Goal: Task Accomplishment & Management: Use online tool/utility

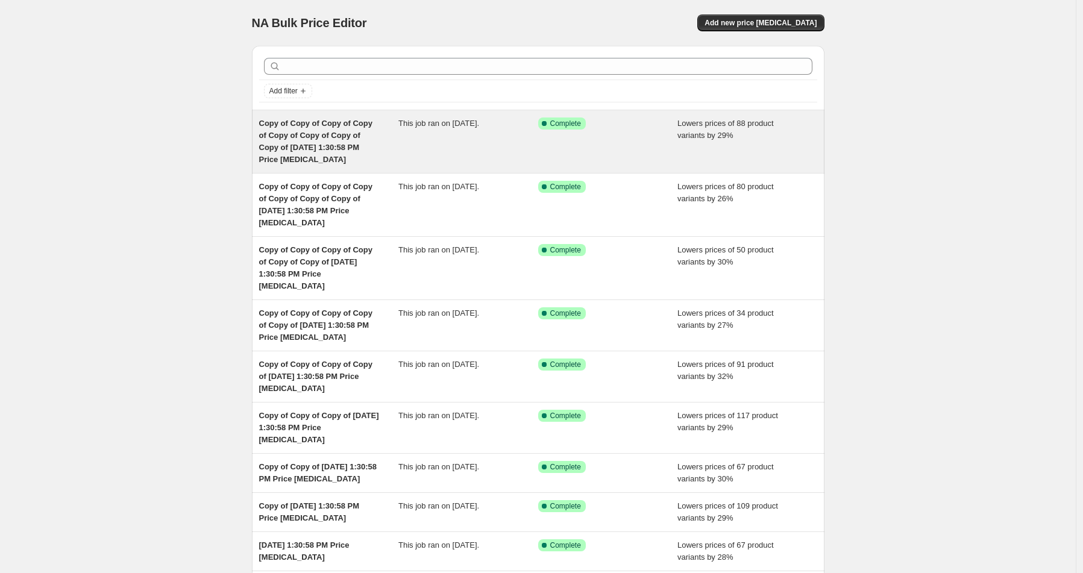
click at [596, 136] on div "Success Complete Complete" at bounding box center [608, 142] width 140 height 48
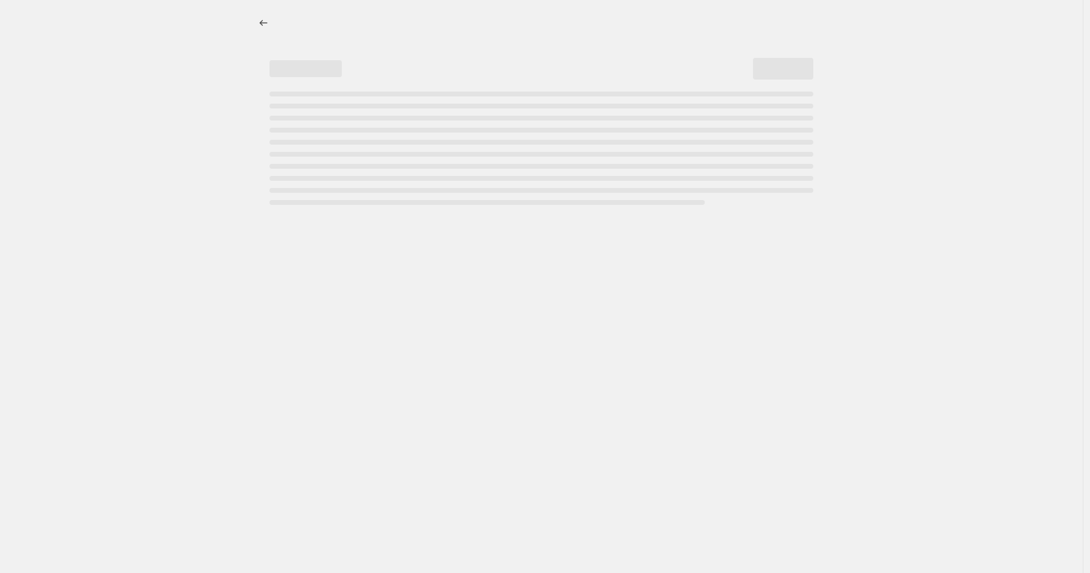
select select "percentage"
select select "product_status"
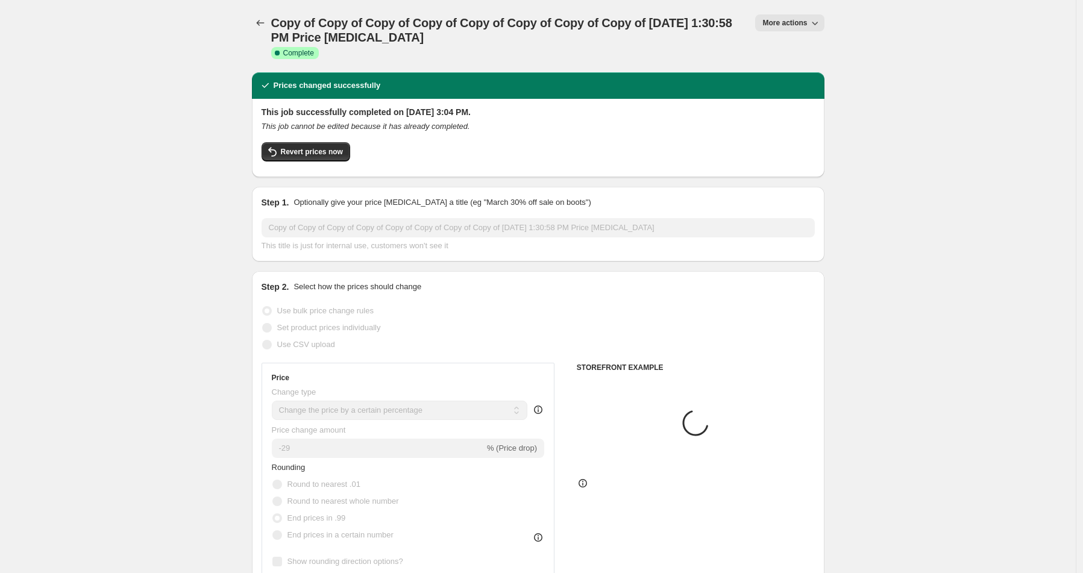
select select "vendor"
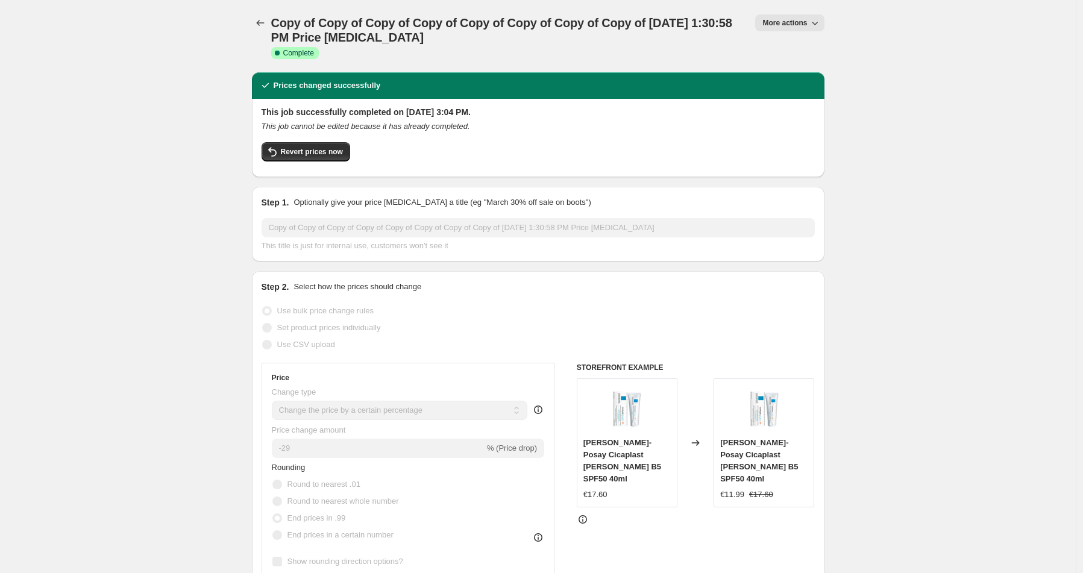
click at [790, 22] on span "More actions" at bounding box center [785, 23] width 45 height 10
click at [800, 68] on span "Copy to new job" at bounding box center [793, 68] width 56 height 9
select select "percentage"
select select "product_status"
select select "vendor"
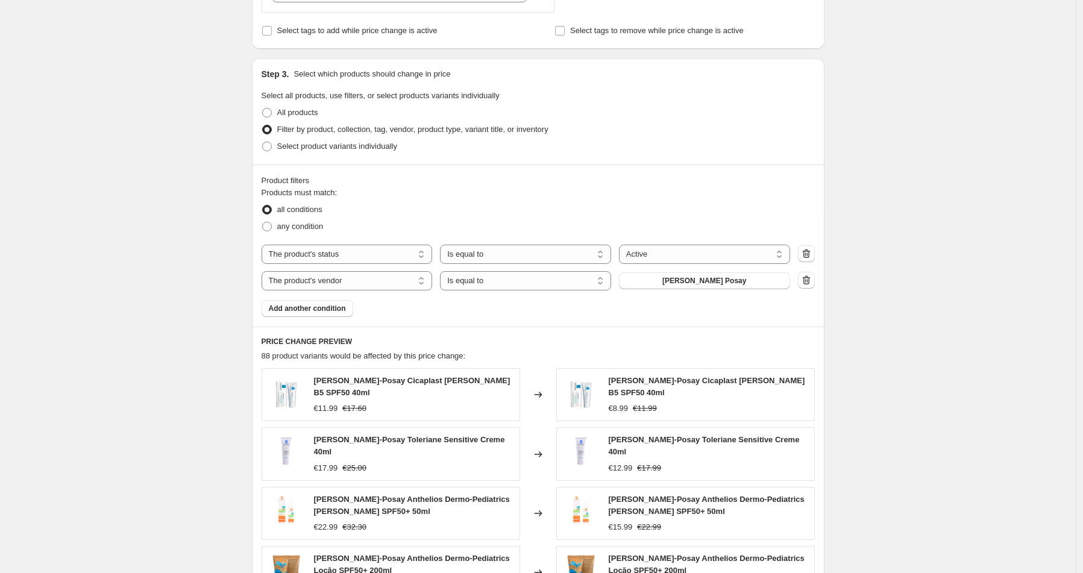
scroll to position [567, 0]
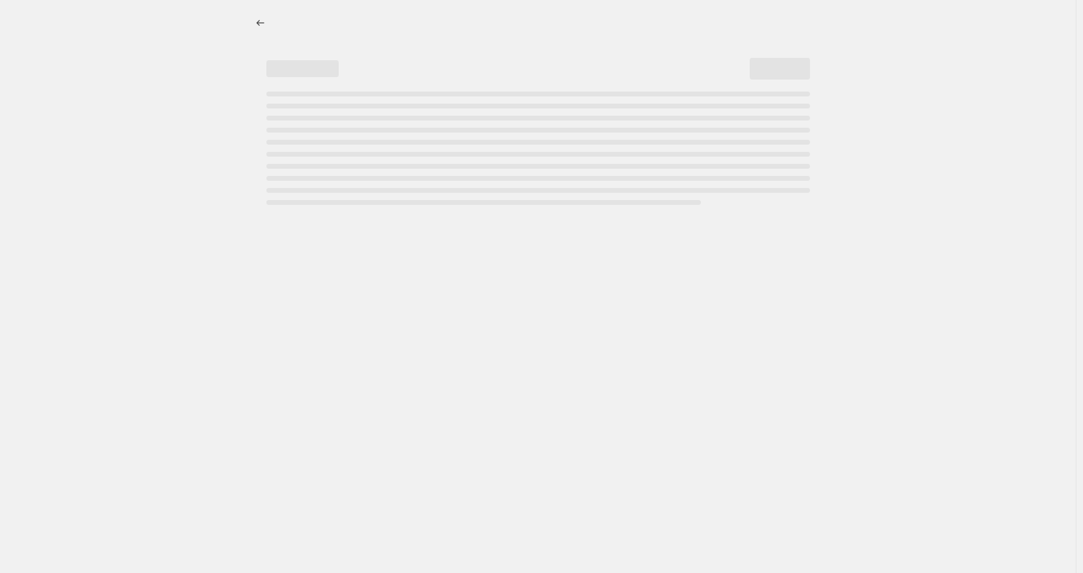
select select "percentage"
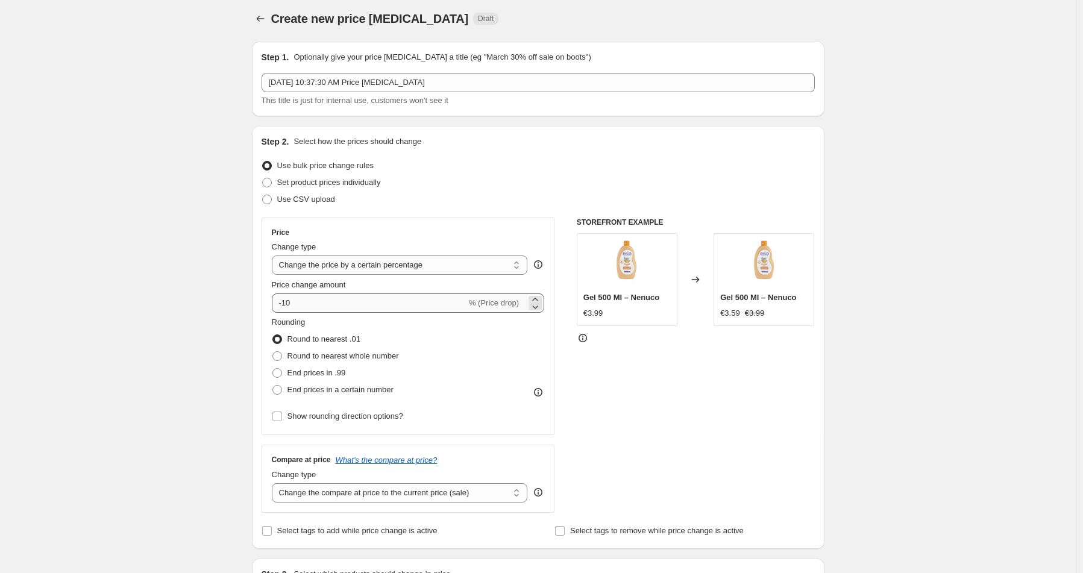
scroll to position [3, 0]
drag, startPoint x: 359, startPoint y: 310, endPoint x: 291, endPoint y: 310, distance: 68.1
click at [291, 310] on input "-9" at bounding box center [369, 304] width 195 height 19
click at [307, 306] on input "-3" at bounding box center [369, 304] width 195 height 19
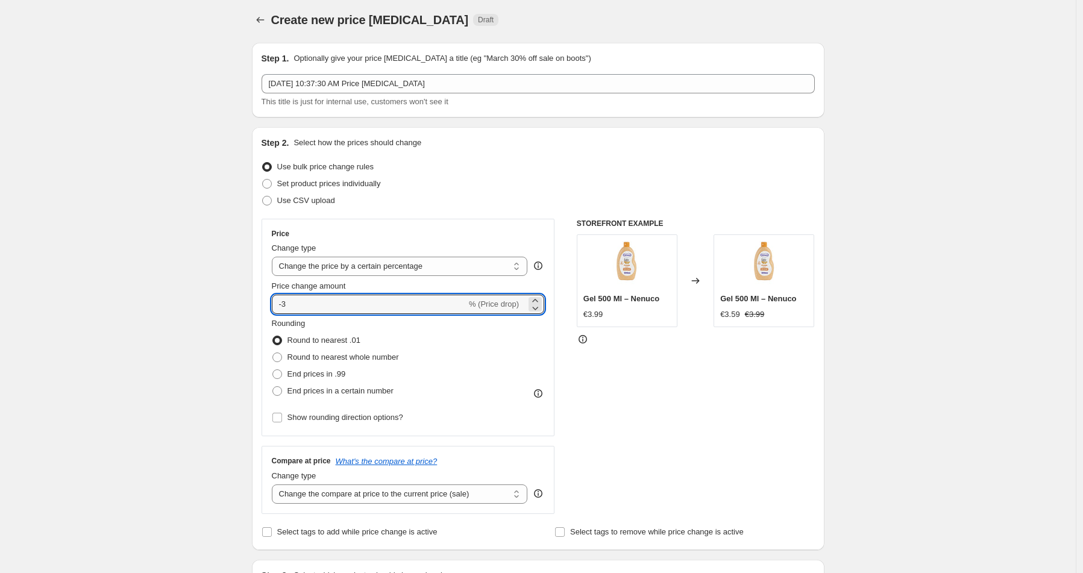
scroll to position [2, 0]
click at [422, 310] on input "-3" at bounding box center [369, 304] width 195 height 19
type input "-30"
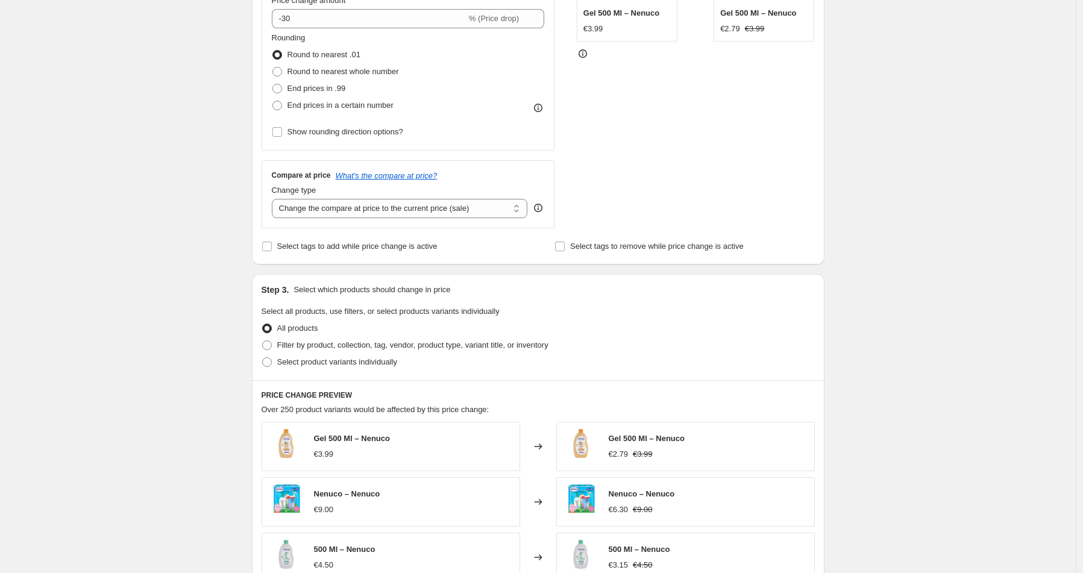
scroll to position [0, 0]
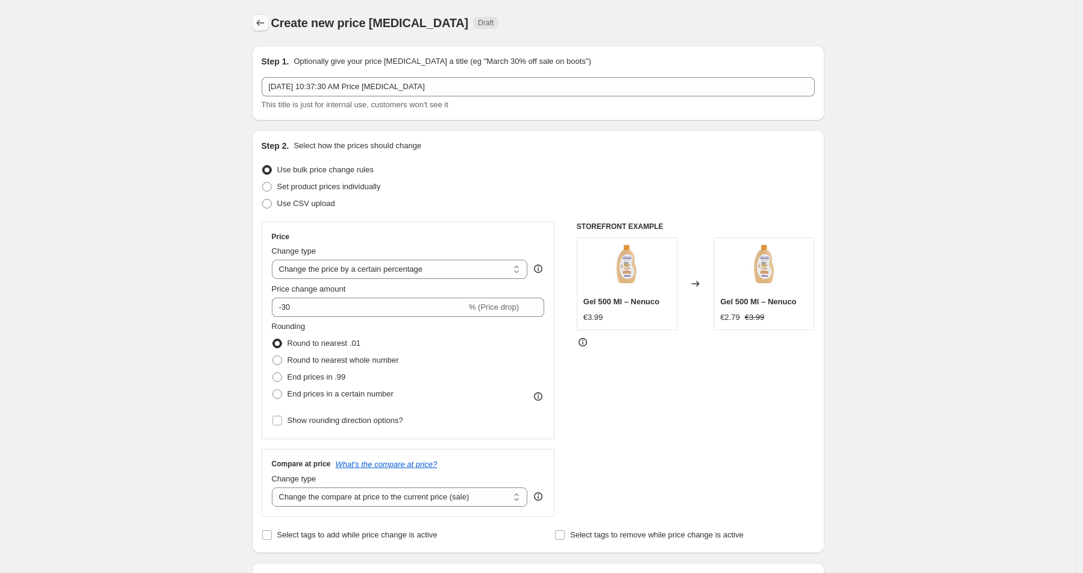
click at [259, 21] on icon "Price change jobs" at bounding box center [260, 23] width 12 height 12
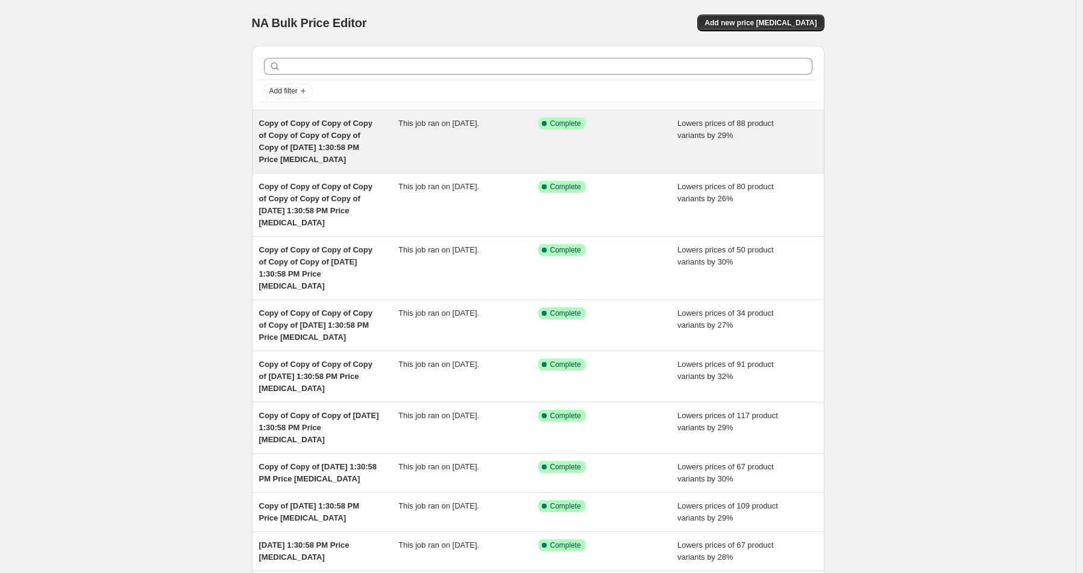
click at [479, 151] on div "This job ran on [DATE]." at bounding box center [468, 142] width 140 height 48
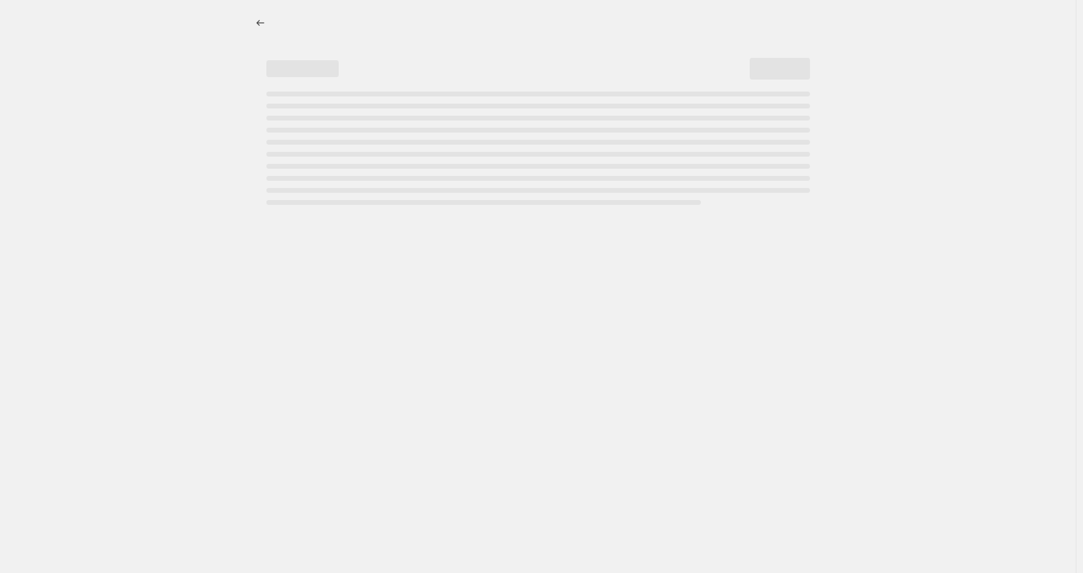
select select "percentage"
select select "product_status"
select select "vendor"
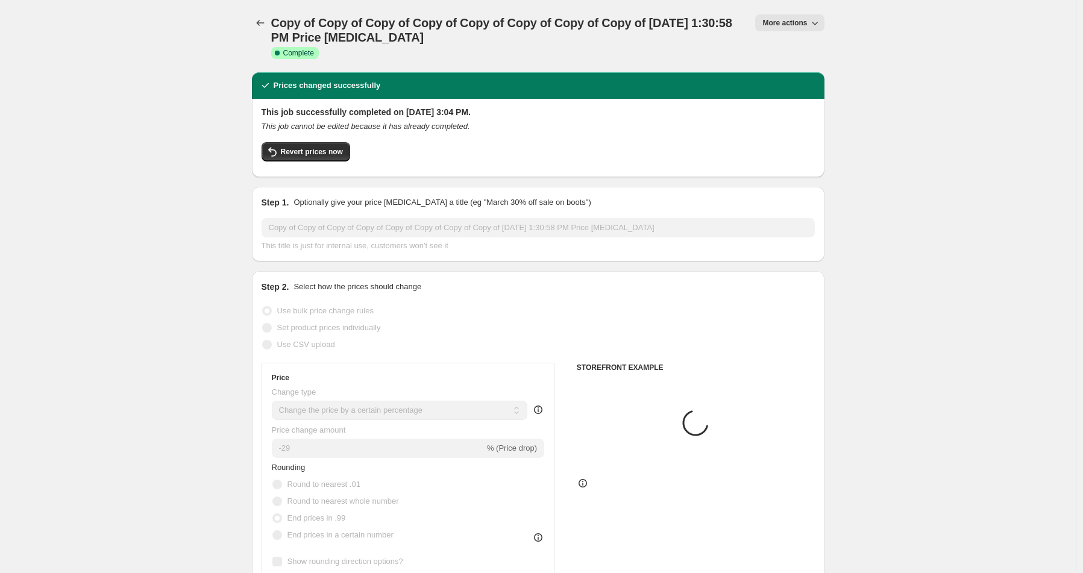
click at [789, 29] on button "More actions" at bounding box center [789, 22] width 69 height 17
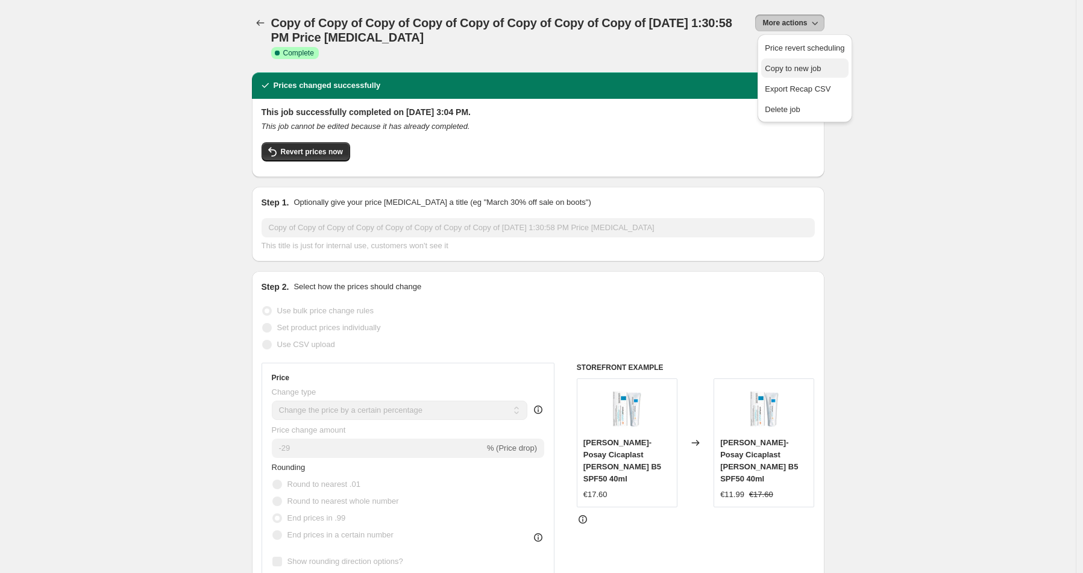
scroll to position [1, 0]
click at [802, 71] on span "Copy to new job" at bounding box center [793, 67] width 56 height 9
select select "percentage"
select select "product_status"
select select "vendor"
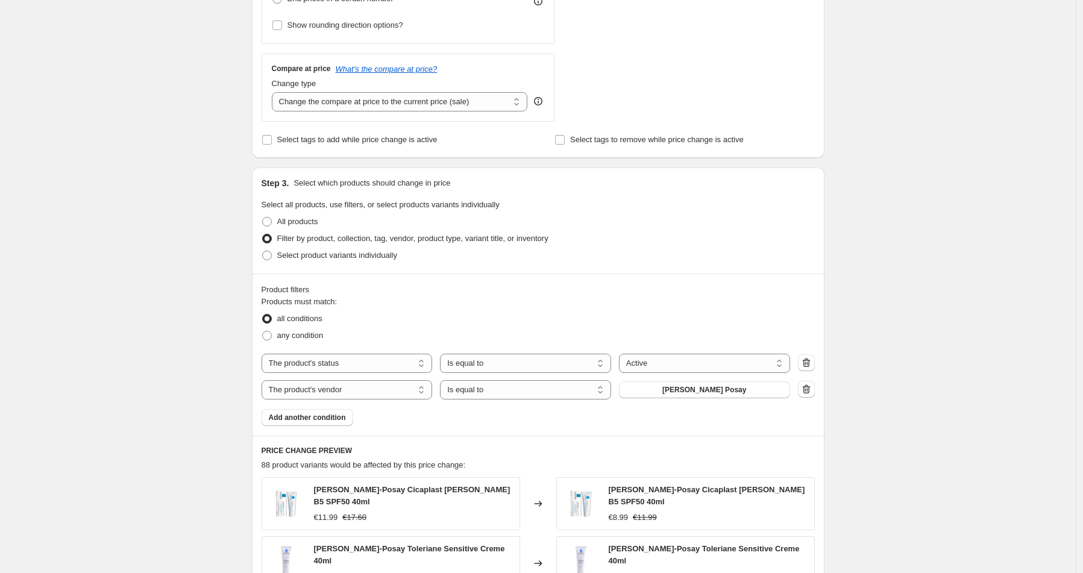
scroll to position [414, 0]
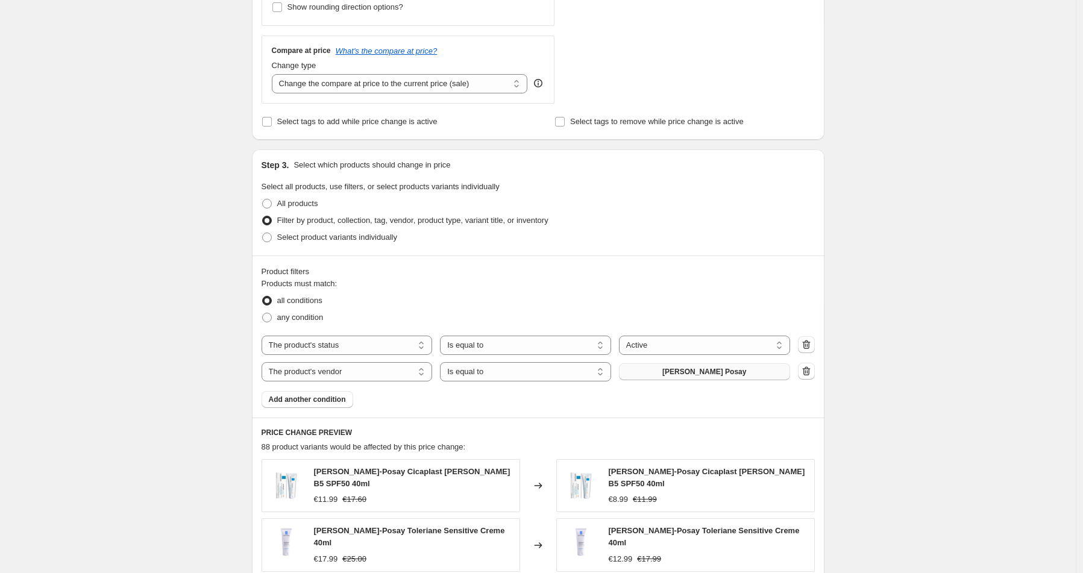
click at [674, 371] on button "[PERSON_NAME] Posay" at bounding box center [704, 371] width 171 height 17
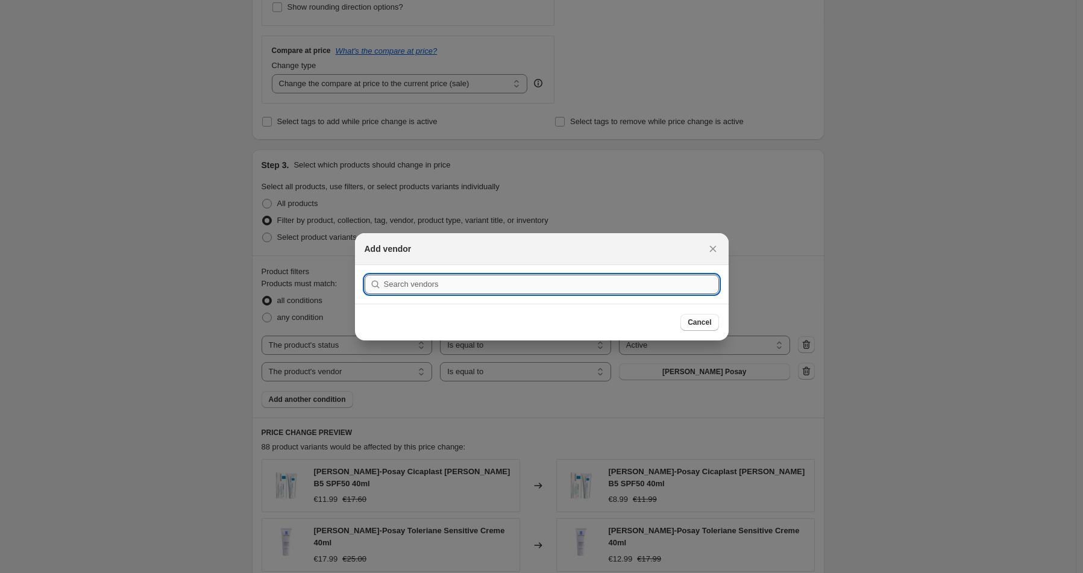
click at [452, 291] on input ":r5b:" at bounding box center [551, 284] width 335 height 19
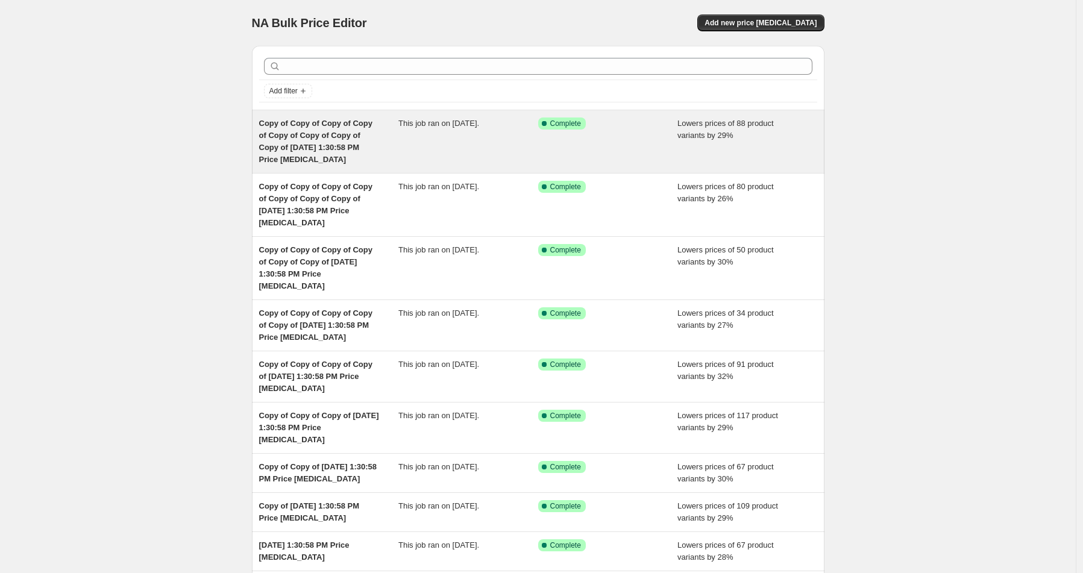
click at [471, 162] on div "This job ran on [DATE]." at bounding box center [468, 142] width 140 height 48
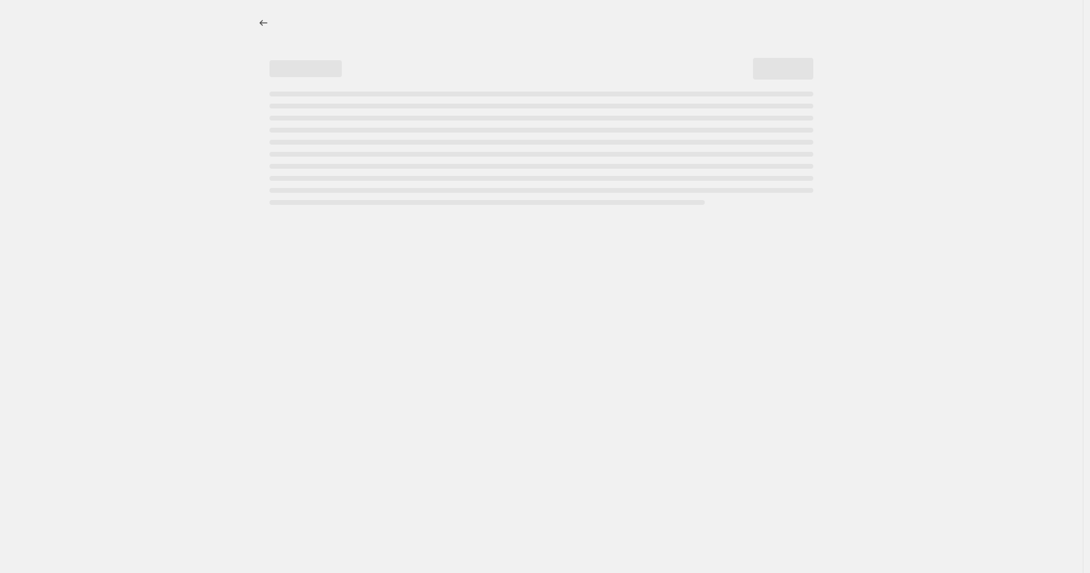
select select "percentage"
select select "product_status"
select select "vendor"
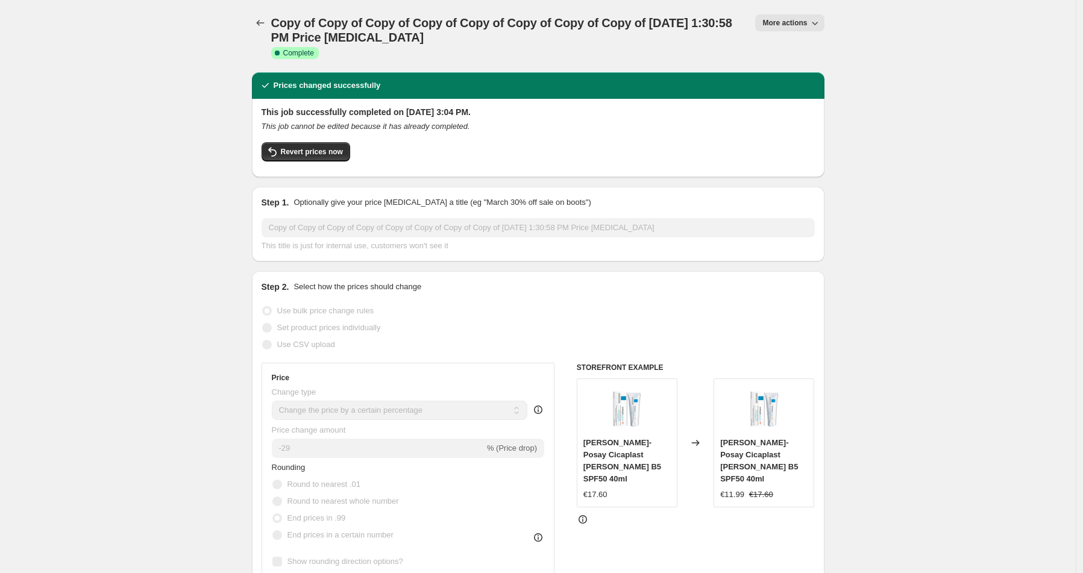
click at [799, 20] on span "More actions" at bounding box center [785, 23] width 45 height 10
click at [809, 66] on span "Copy to new job" at bounding box center [793, 68] width 56 height 9
select select "percentage"
select select "product_status"
select select "vendor"
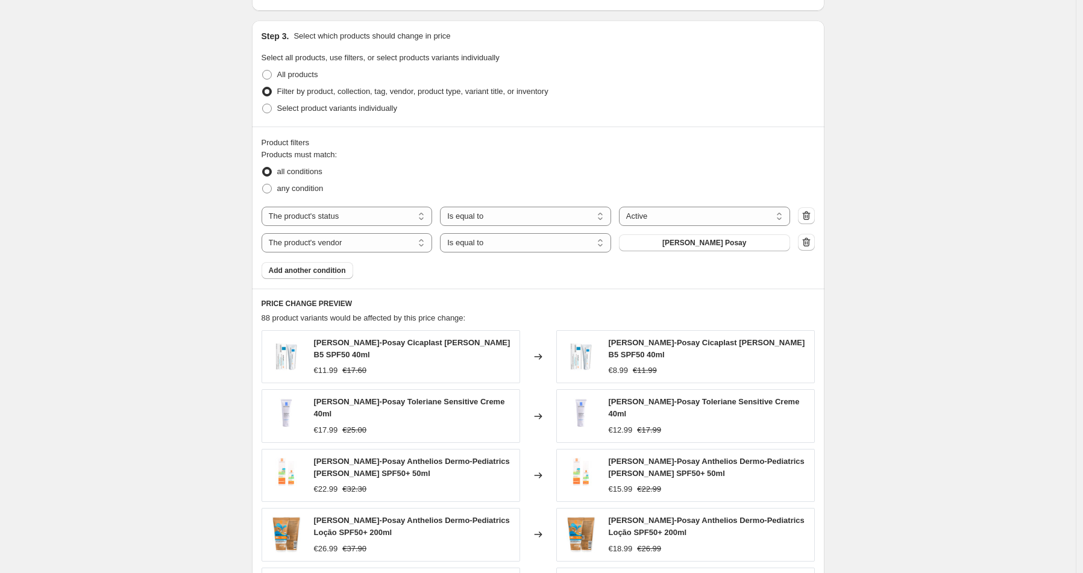
scroll to position [540, 0]
click at [668, 248] on button "[PERSON_NAME] Posay" at bounding box center [704, 245] width 171 height 17
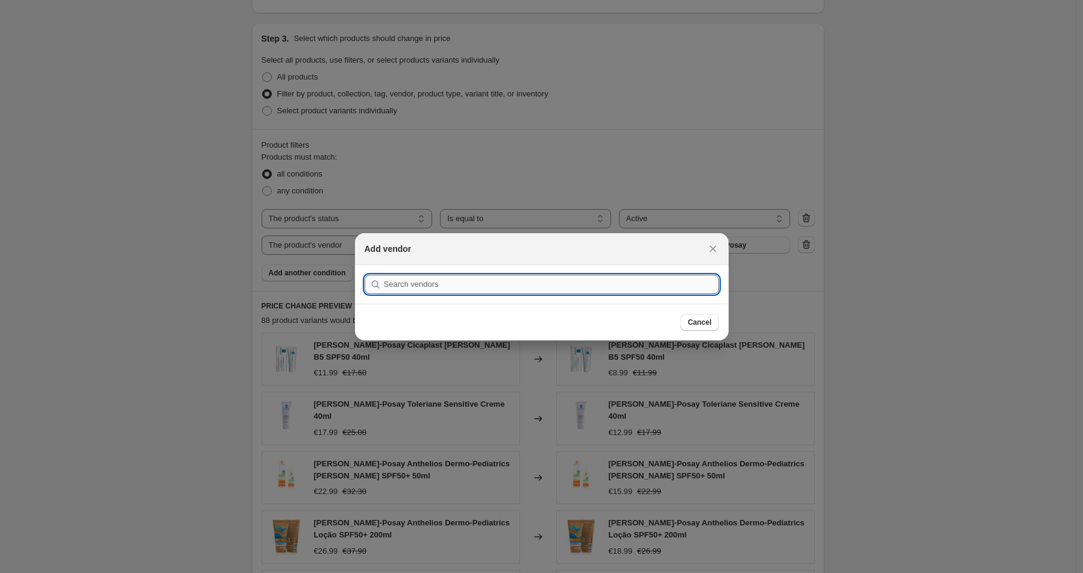
click at [538, 289] on input ":r45:" at bounding box center [551, 284] width 335 height 19
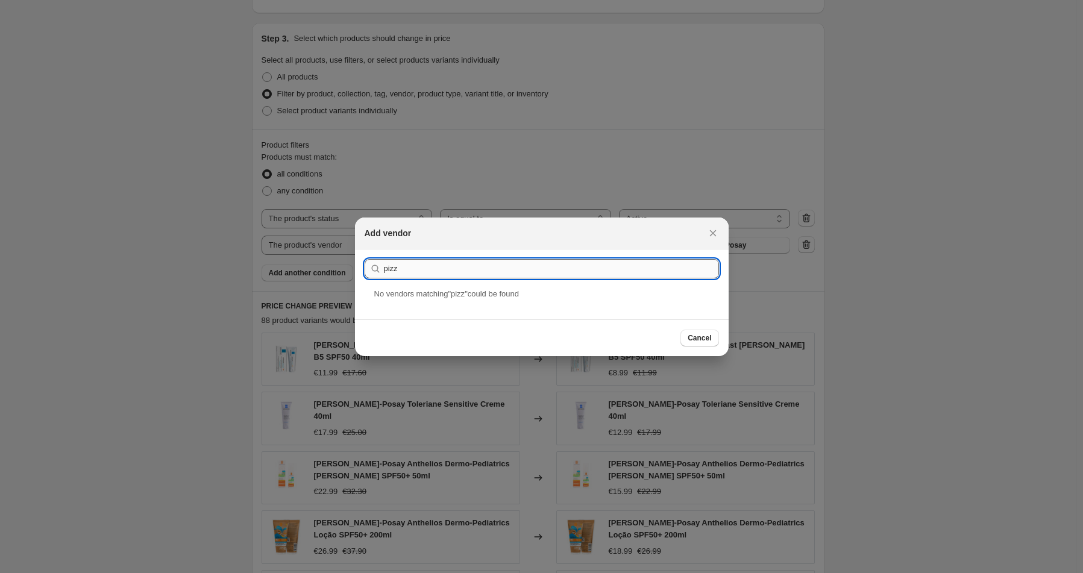
click at [365, 250] on button "Submit" at bounding box center [382, 256] width 34 height 13
type input "piz"
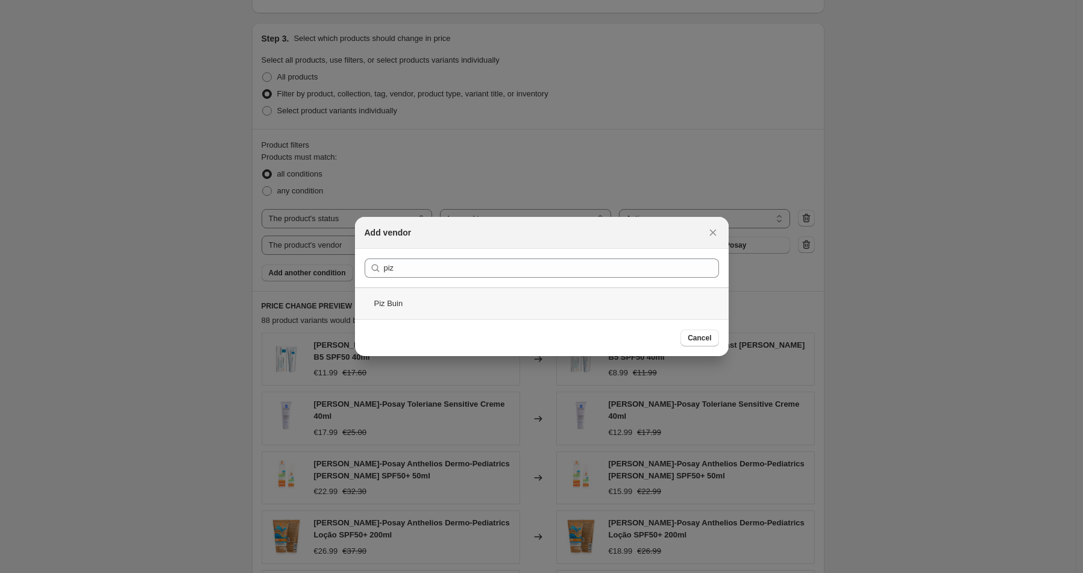
click at [409, 300] on div "Piz Buin" at bounding box center [542, 304] width 374 height 32
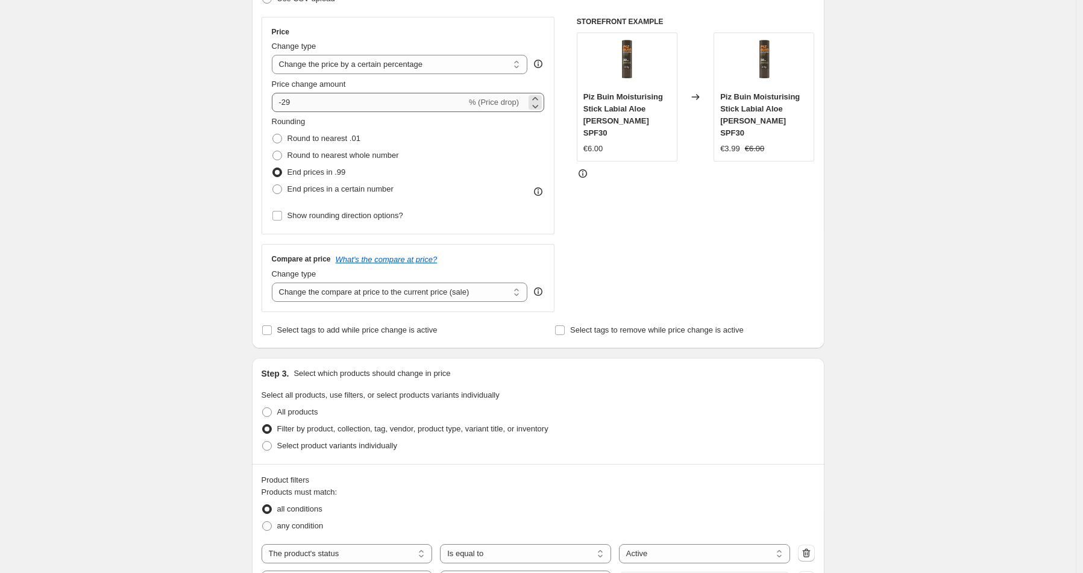
scroll to position [204, 0]
click at [363, 101] on input "-29" at bounding box center [369, 103] width 195 height 19
type input "-2"
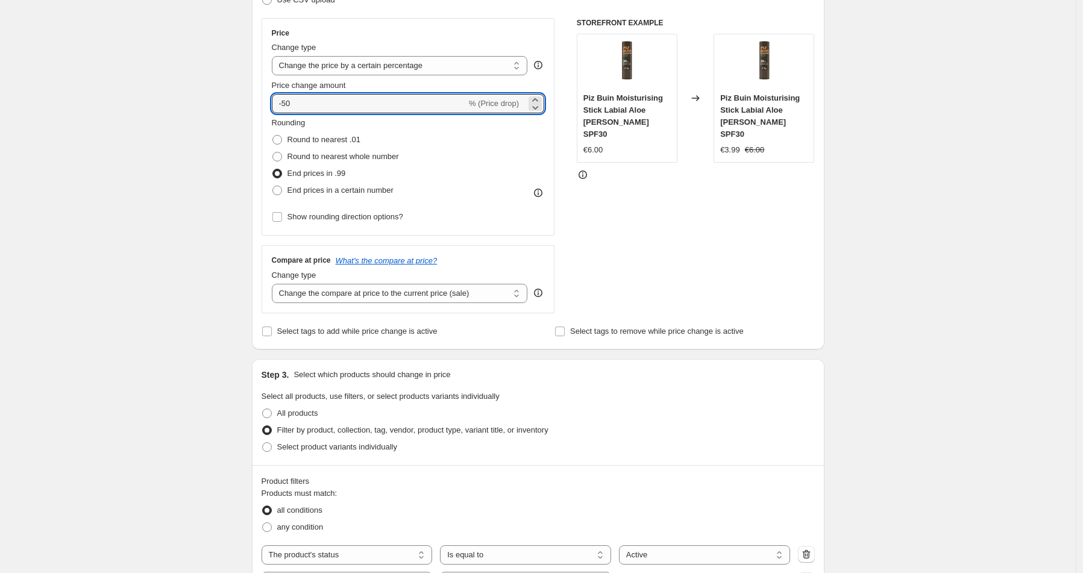
type input "-50"
click at [197, 204] on div "Create new price [MEDICAL_DATA]. This page is ready Create new price [MEDICAL_D…" at bounding box center [538, 489] width 1076 height 1386
click at [338, 110] on input "-50" at bounding box center [369, 103] width 195 height 19
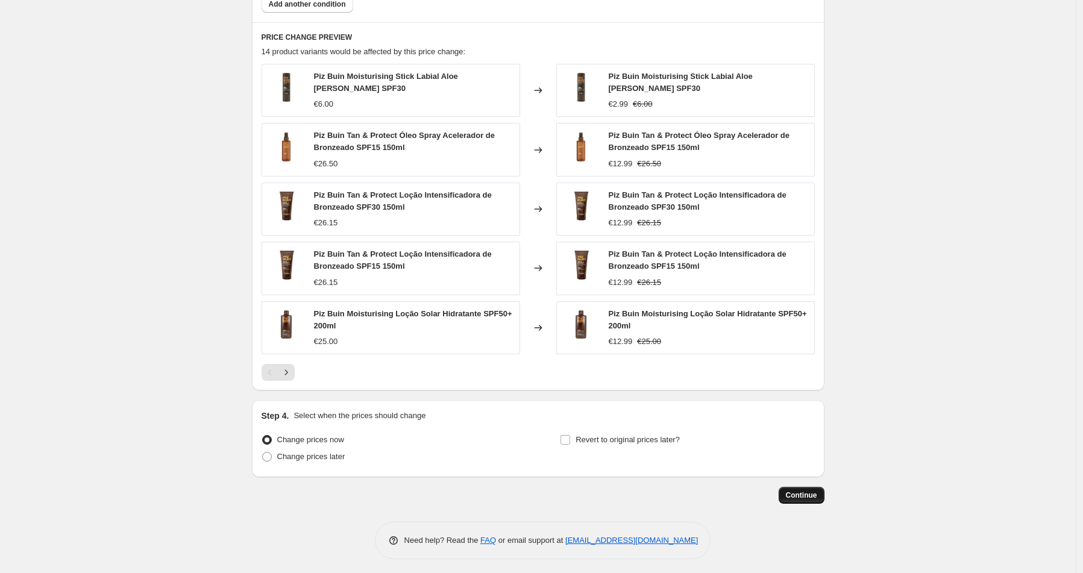
scroll to position [808, 0]
click at [799, 492] on span "Continue" at bounding box center [801, 497] width 31 height 10
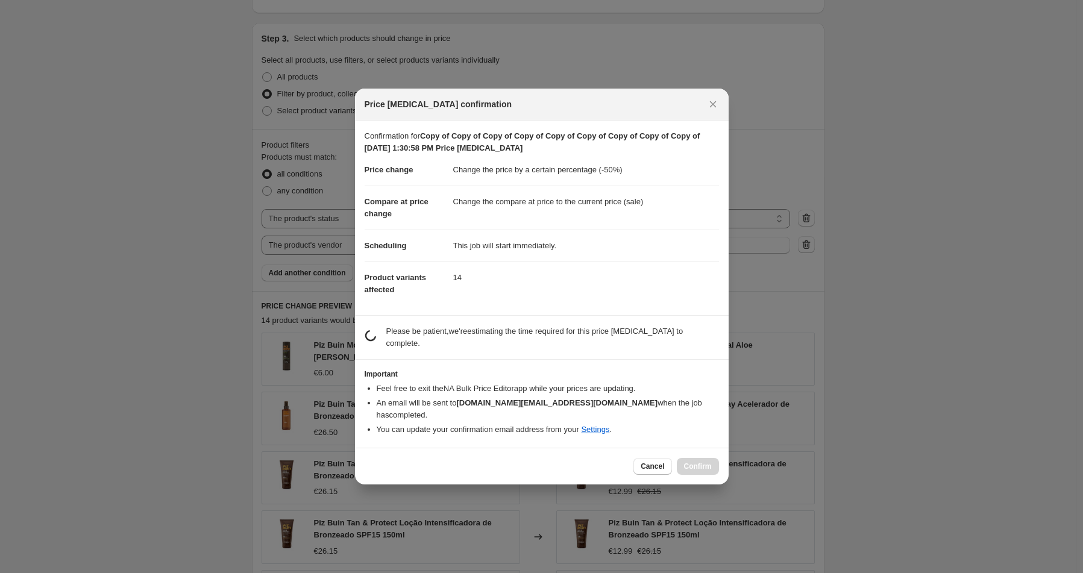
scroll to position [0, 0]
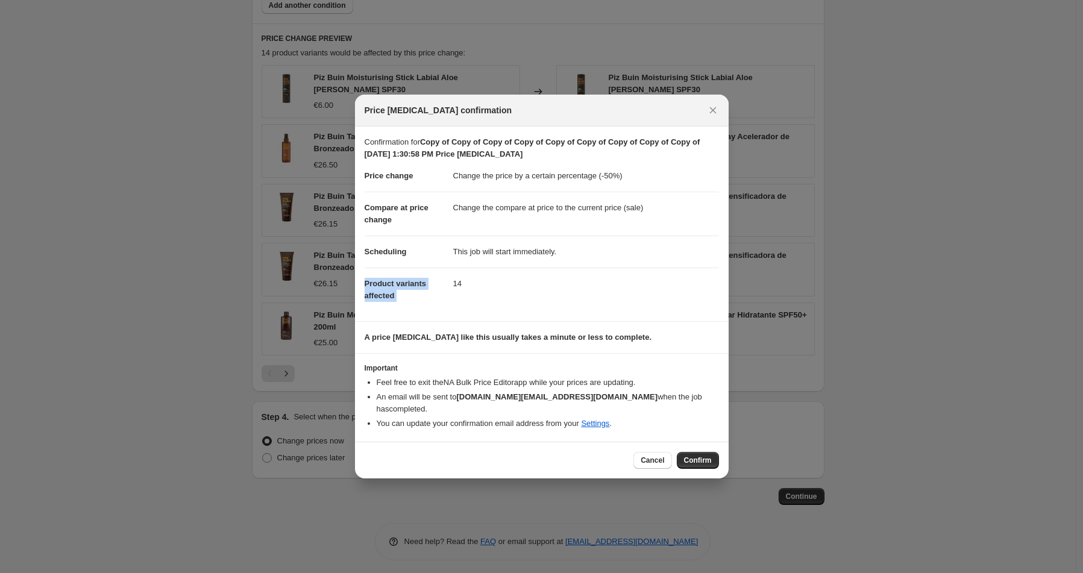
drag, startPoint x: 499, startPoint y: 283, endPoint x: 445, endPoint y: 282, distance: 54.3
click at [445, 282] on dl "Price change Change the price by a certain percentage (-50%) Compare at price c…" at bounding box center [542, 235] width 354 height 151
click at [470, 288] on dd "14" at bounding box center [586, 284] width 266 height 32
drag, startPoint x: 468, startPoint y: 288, endPoint x: 439, endPoint y: 286, distance: 29.0
click at [439, 286] on dl "Price change Change the price by a certain percentage (-50%) Compare at price c…" at bounding box center [542, 235] width 354 height 151
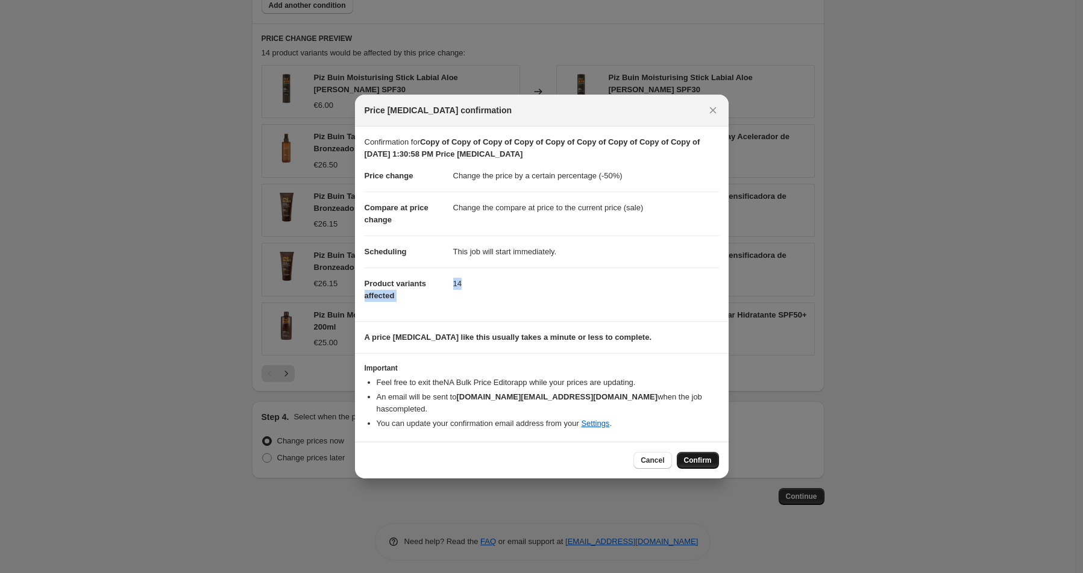
click at [690, 456] on span "Confirm" at bounding box center [698, 461] width 28 height 10
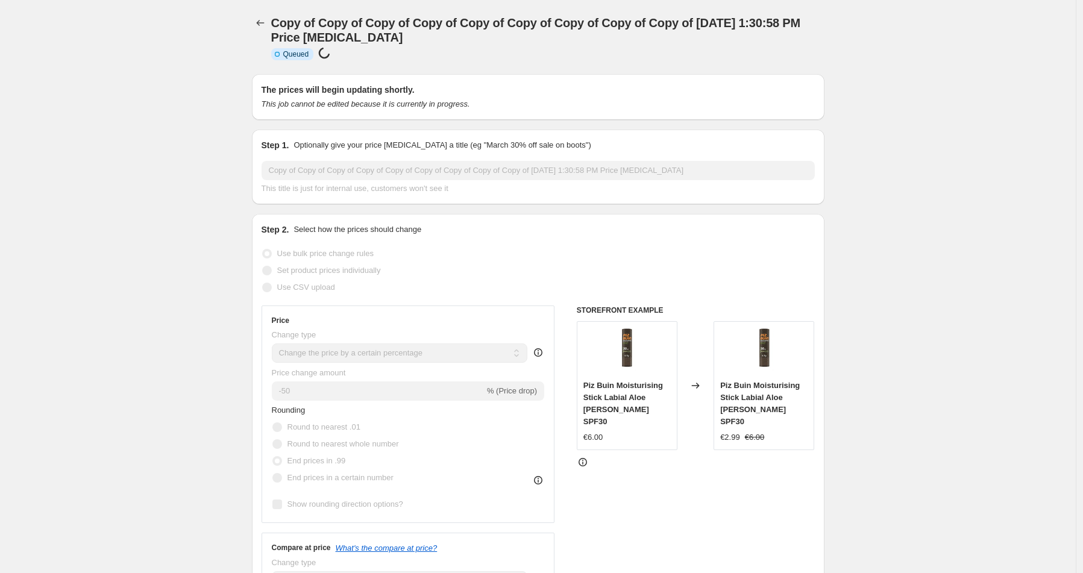
scroll to position [808, 0]
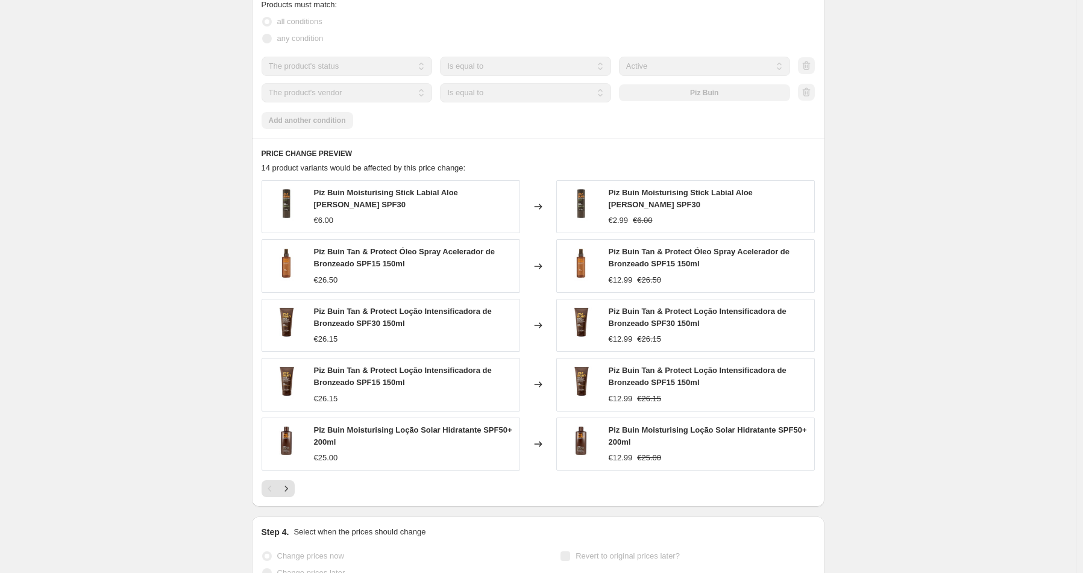
select select "percentage"
select select "product_status"
select select "vendor"
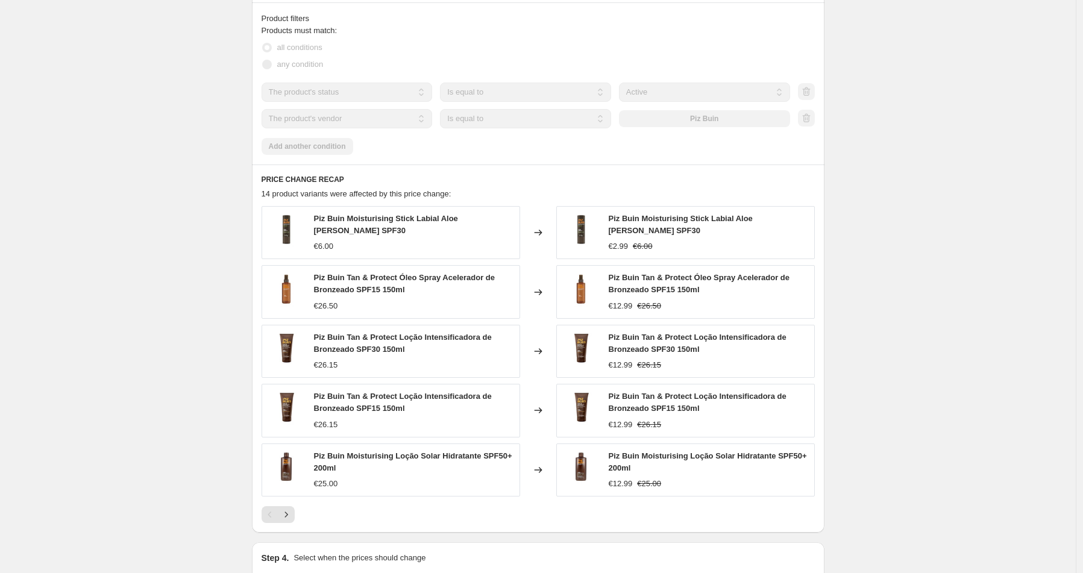
scroll to position [0, 0]
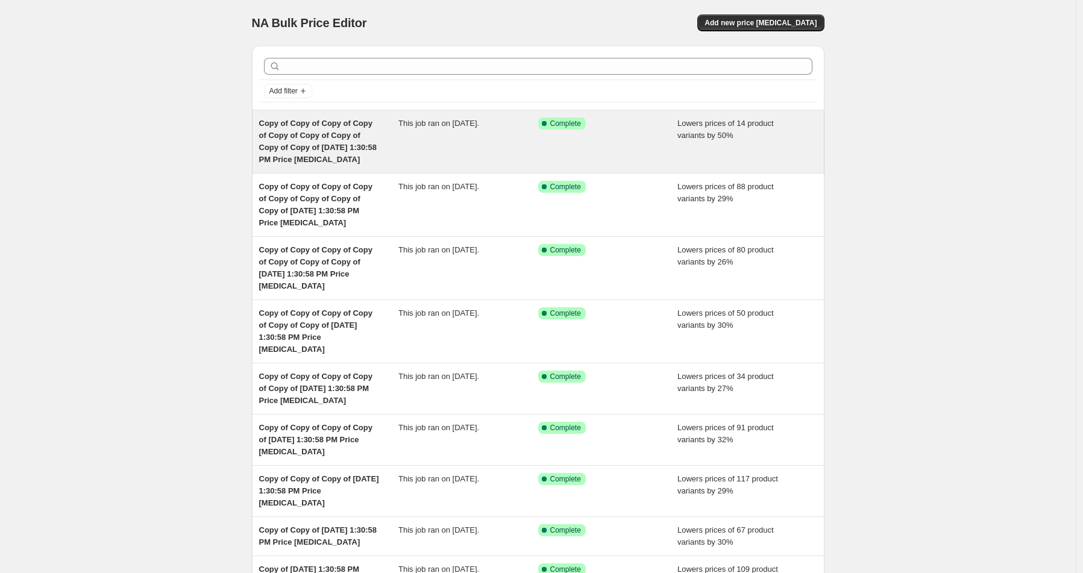
click at [489, 139] on div "This job ran on [DATE]." at bounding box center [468, 142] width 140 height 48
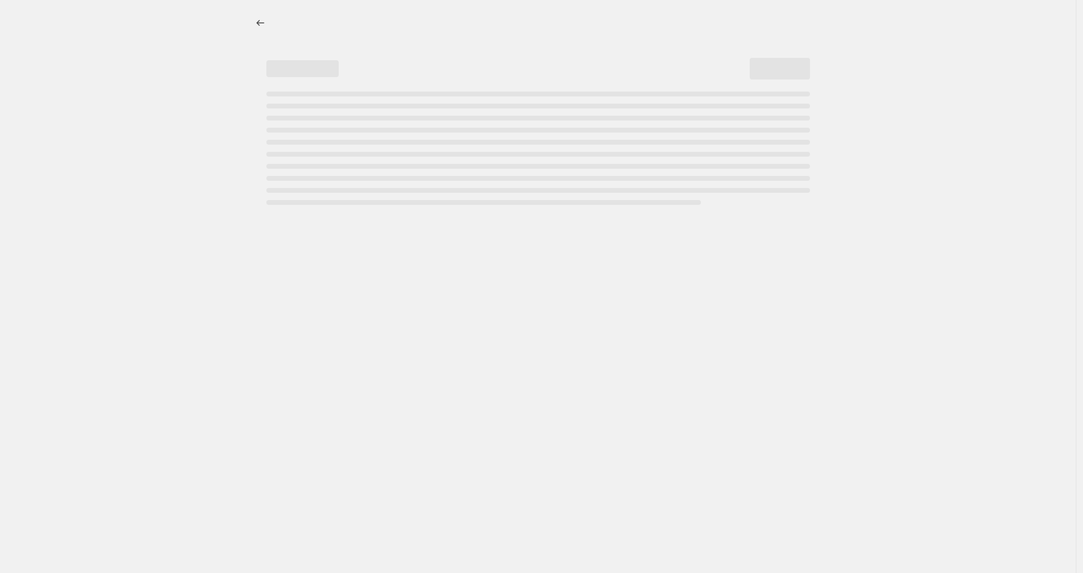
select select "percentage"
select select "product_status"
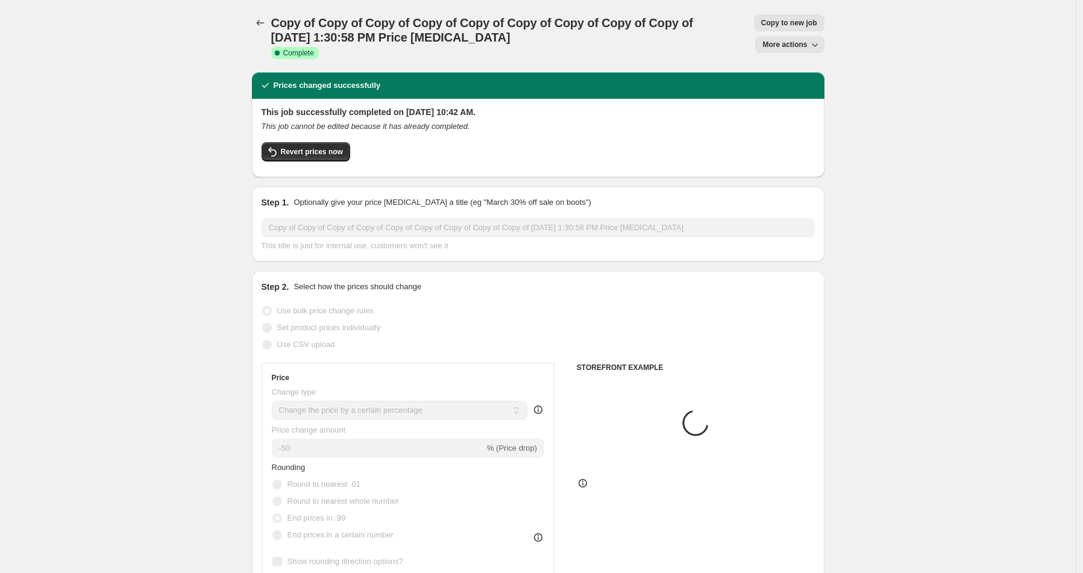
select select "vendor"
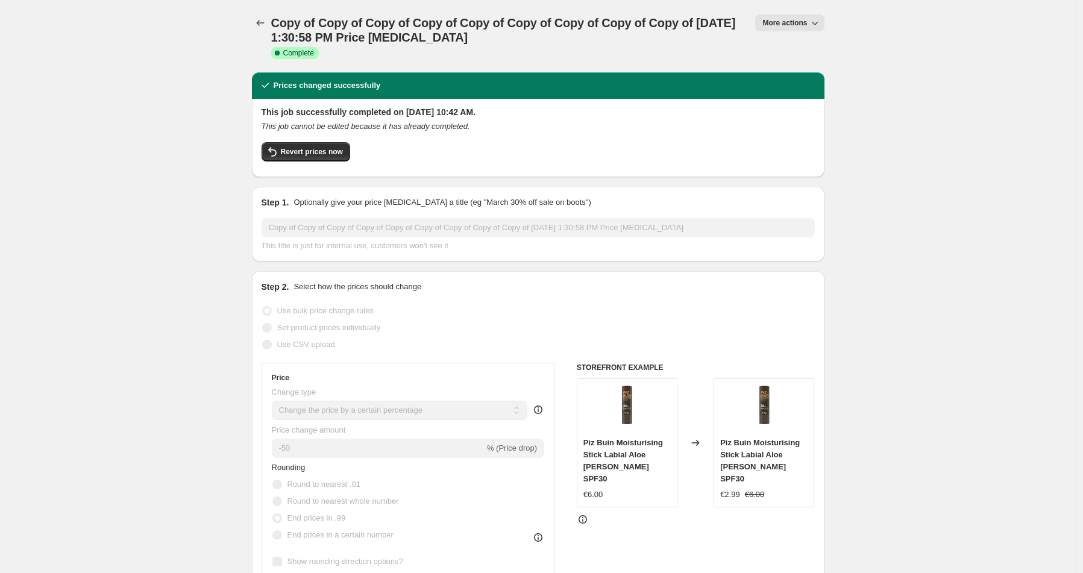
click at [786, 28] on button "More actions" at bounding box center [789, 22] width 69 height 17
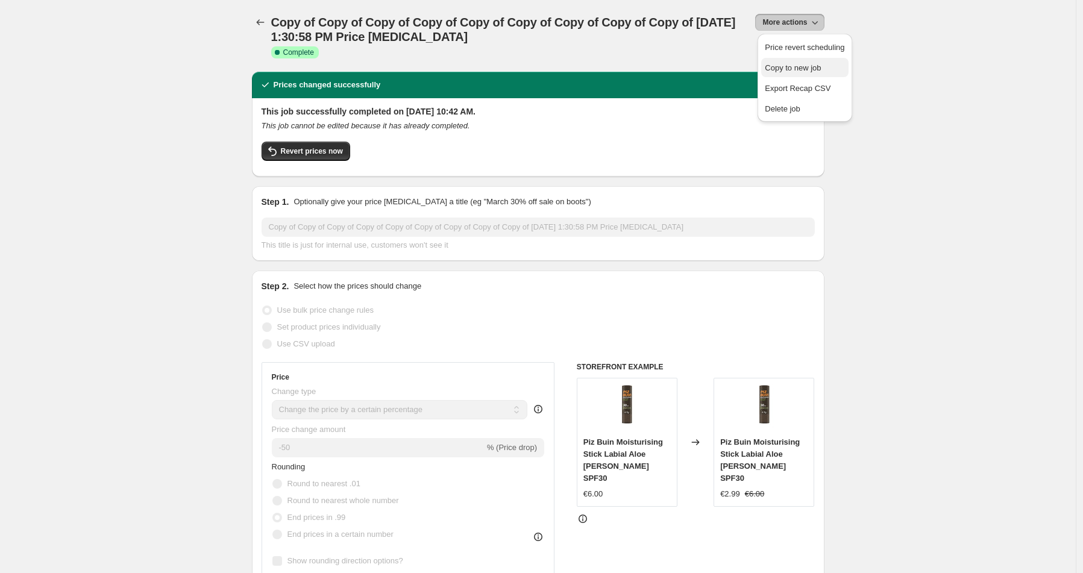
click at [784, 68] on span "Copy to new job" at bounding box center [793, 67] width 56 height 9
select select "percentage"
select select "product_status"
select select "vendor"
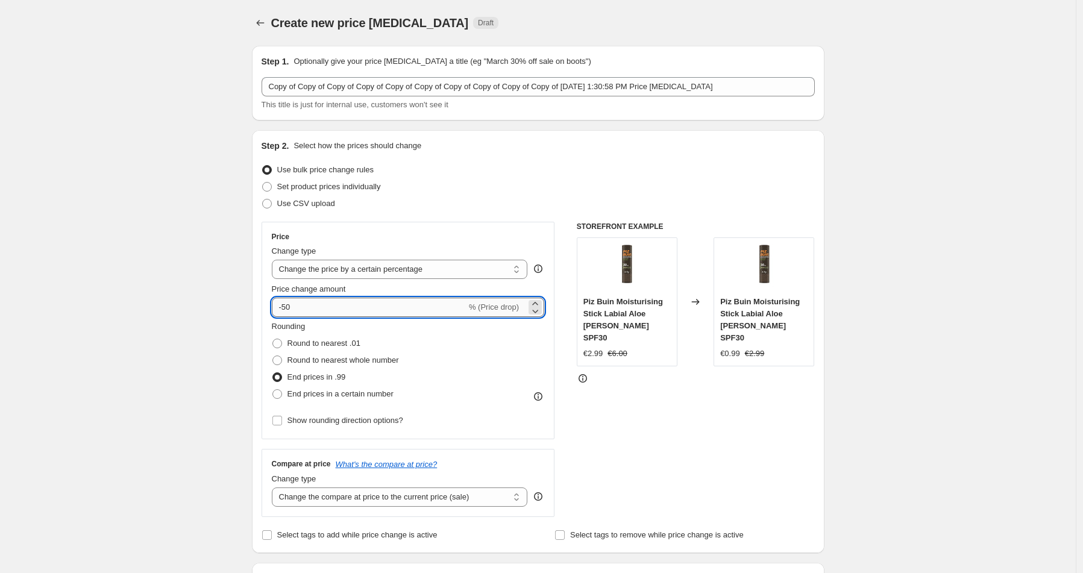
click at [316, 309] on input "-50" at bounding box center [369, 307] width 195 height 19
type input "-5"
type input "-23"
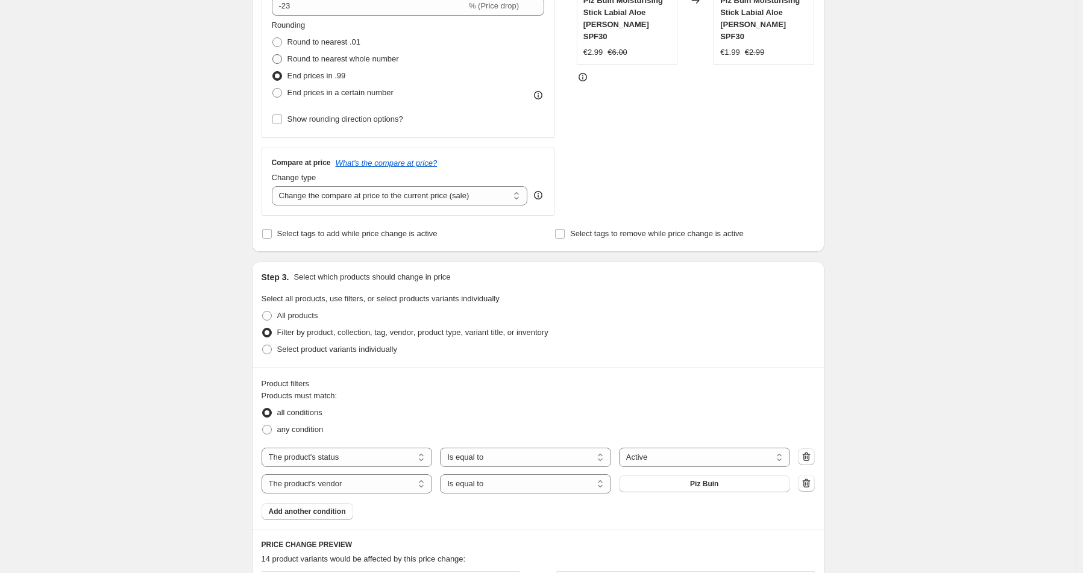
scroll to position [326, 0]
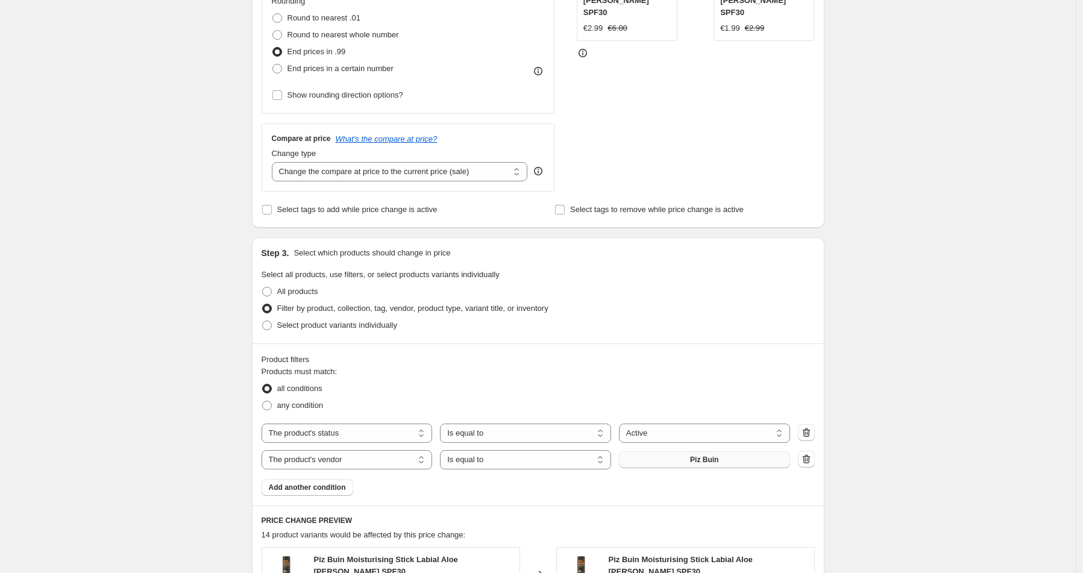
click at [665, 457] on button "Piz Buin" at bounding box center [704, 459] width 171 height 17
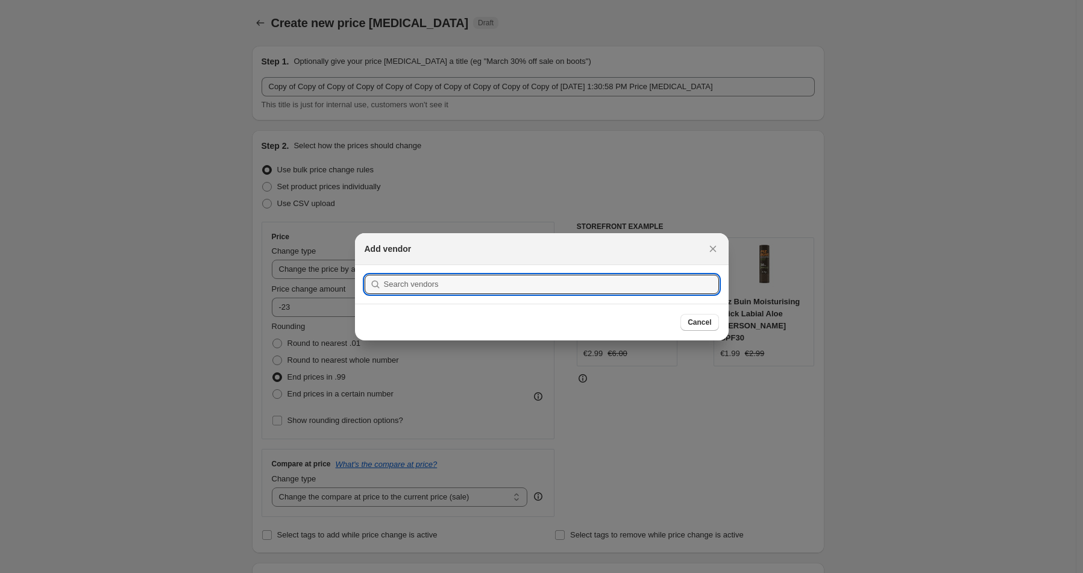
scroll to position [0, 0]
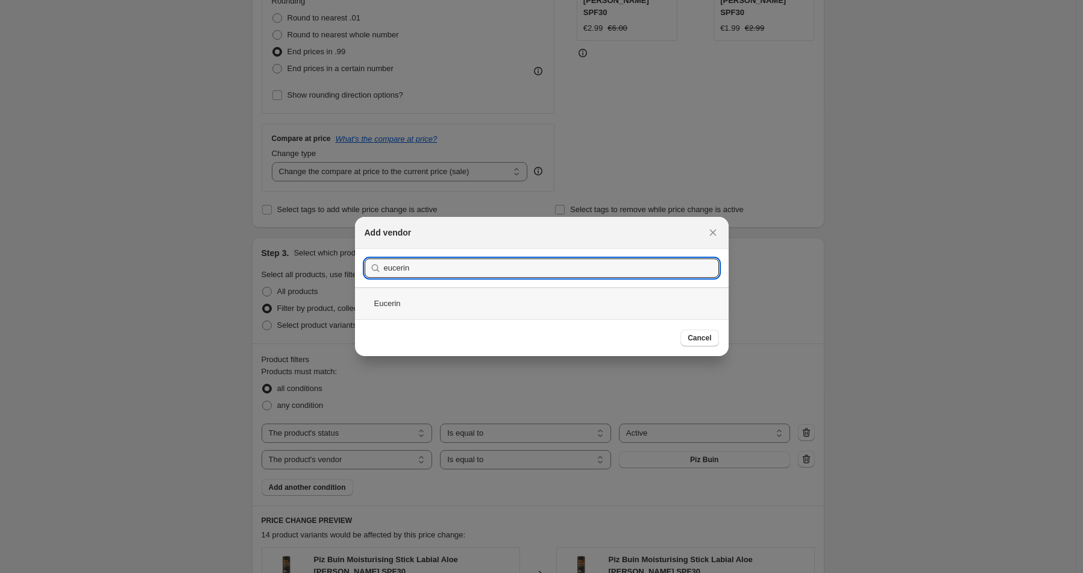
type input "eucerin"
click at [451, 301] on div "Eucerin" at bounding box center [542, 304] width 374 height 32
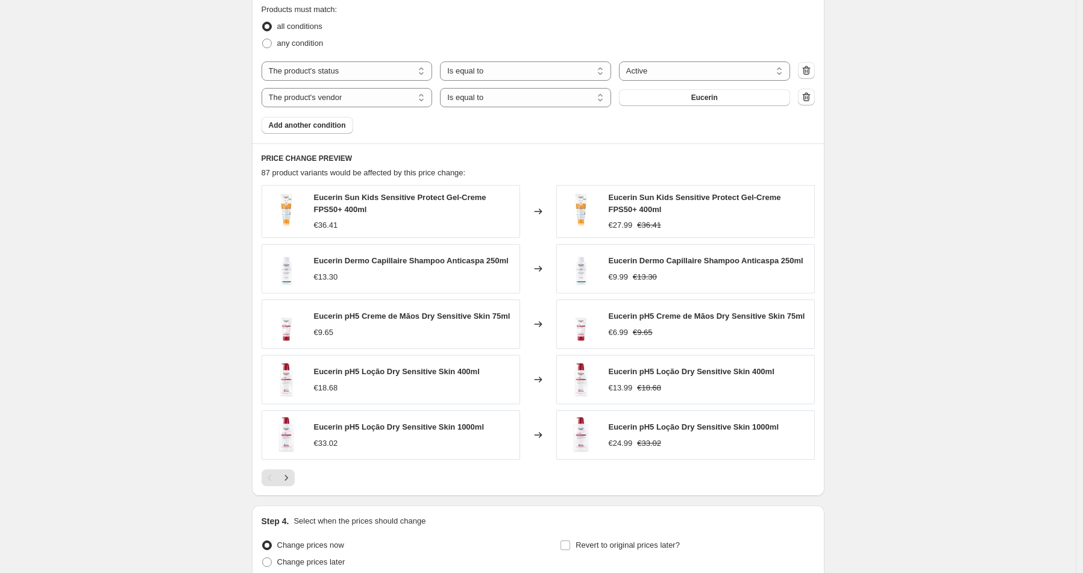
scroll to position [805, 0]
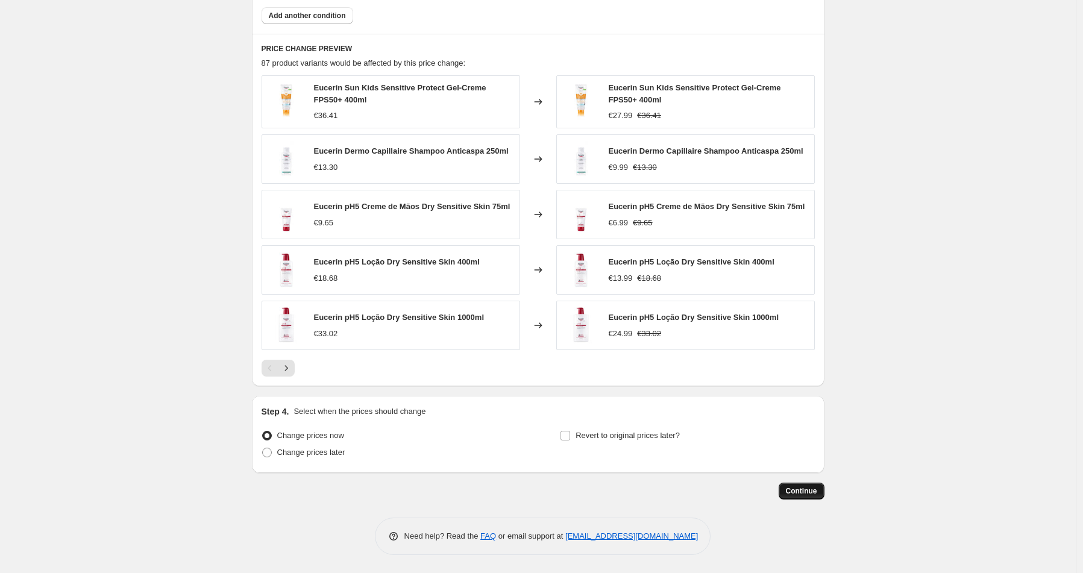
click at [790, 488] on span "Continue" at bounding box center [801, 491] width 31 height 10
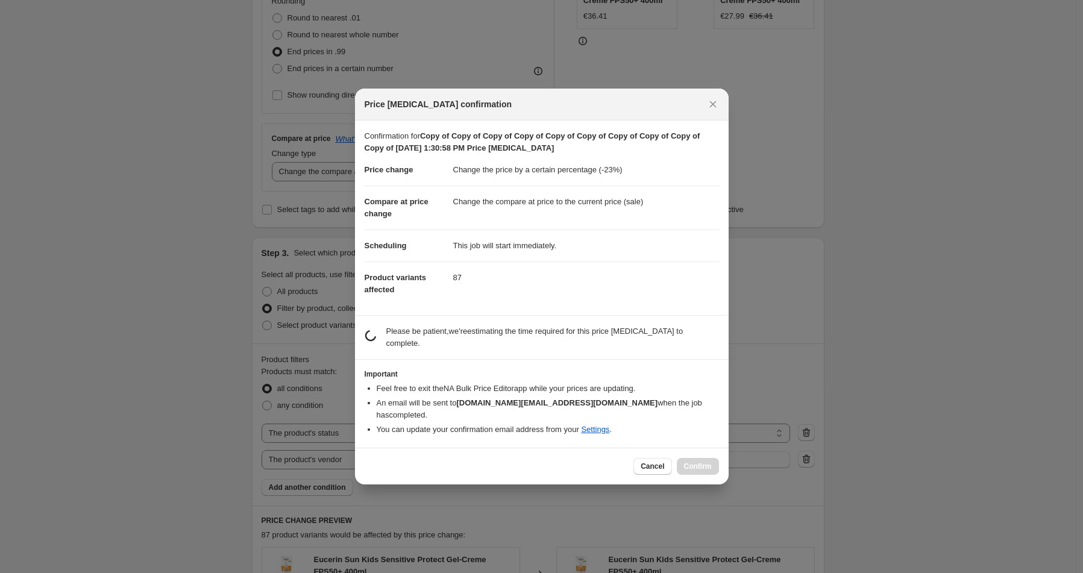
scroll to position [0, 0]
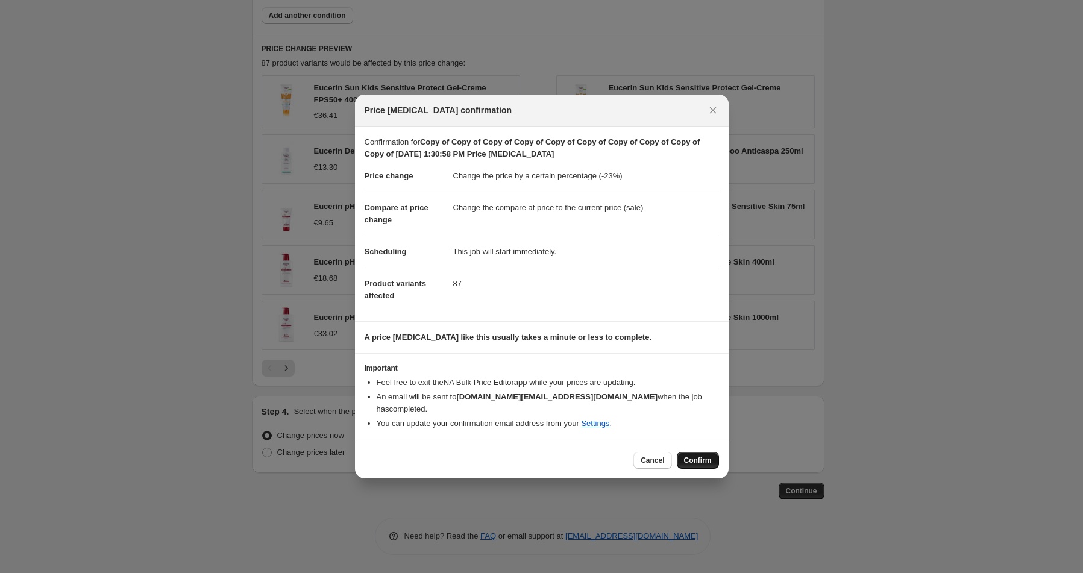
click at [687, 456] on span "Confirm" at bounding box center [698, 461] width 28 height 10
